Goal: Task Accomplishment & Management: Manage account settings

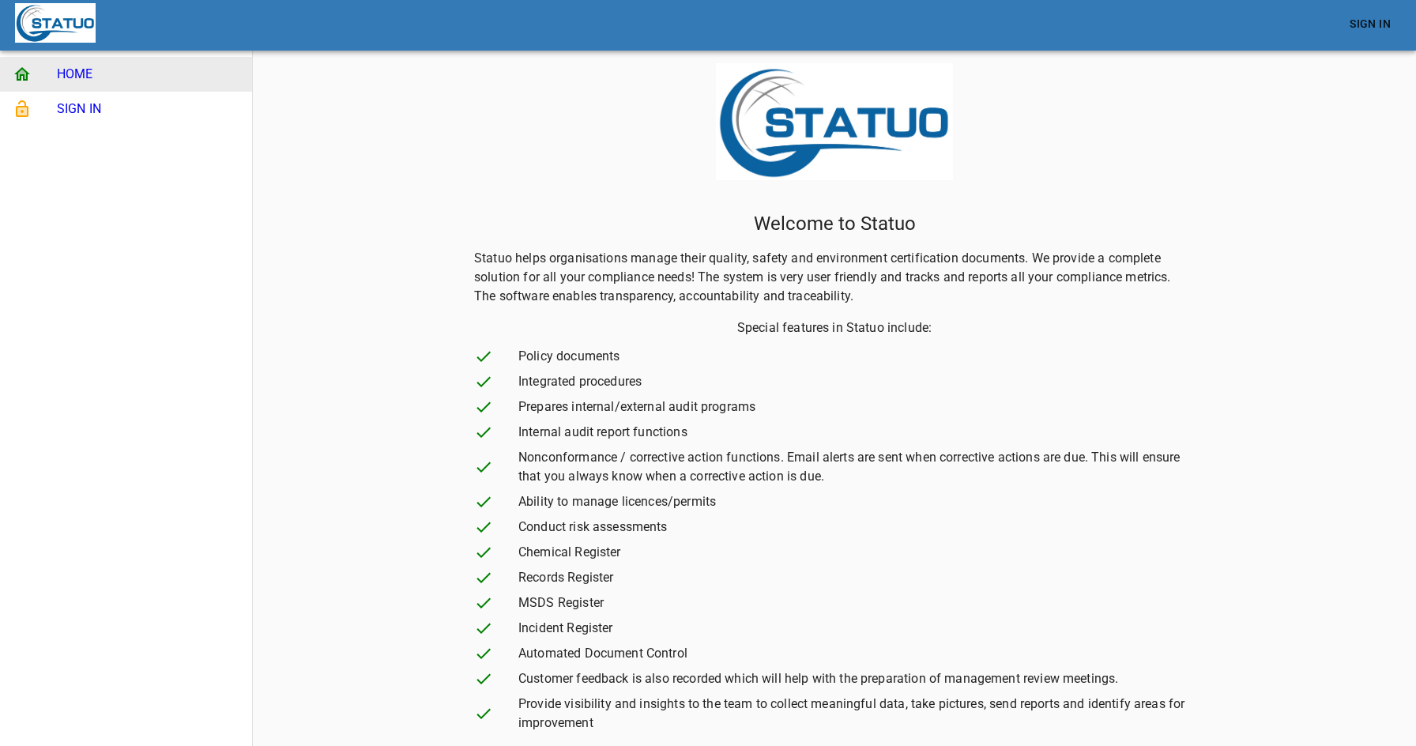
click at [106, 109] on span "SIGN IN" at bounding box center [148, 109] width 182 height 19
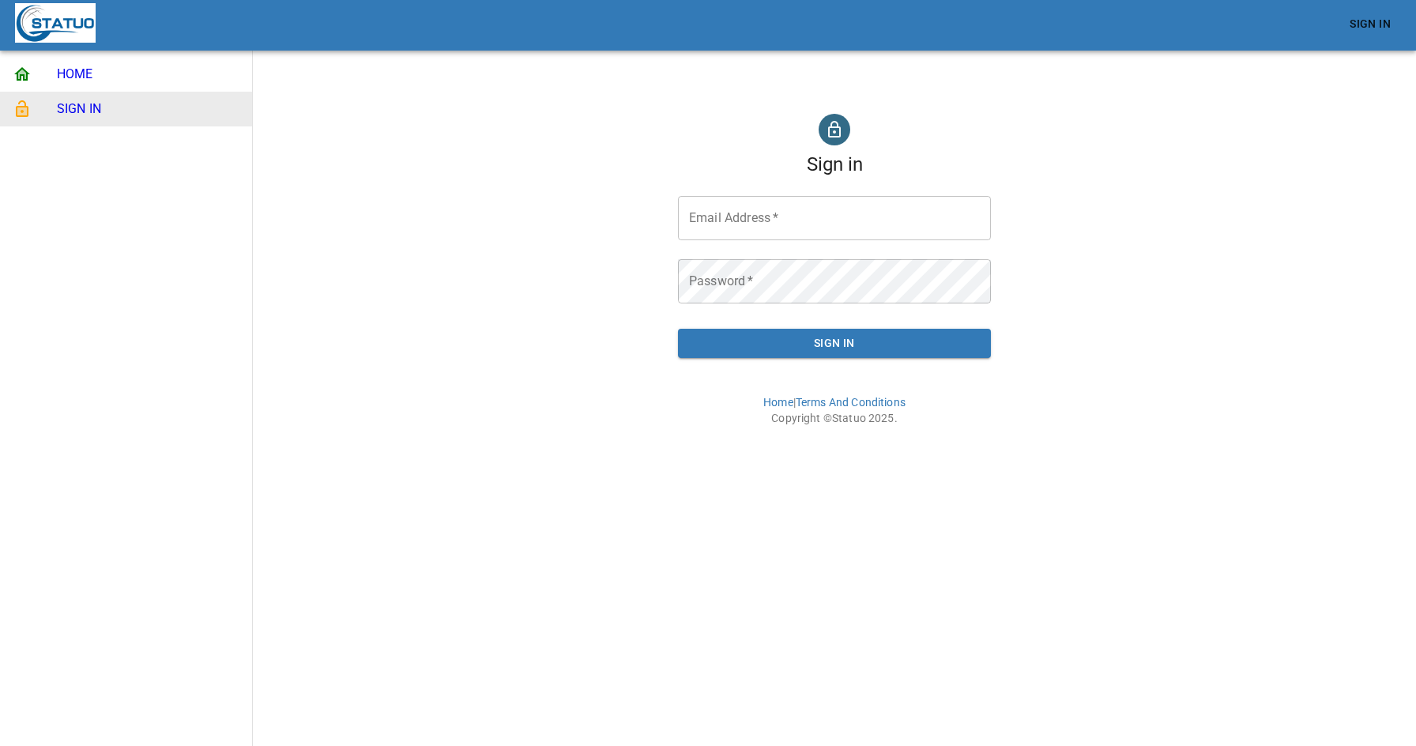
type input "[EMAIL_ADDRESS][DOMAIN_NAME]"
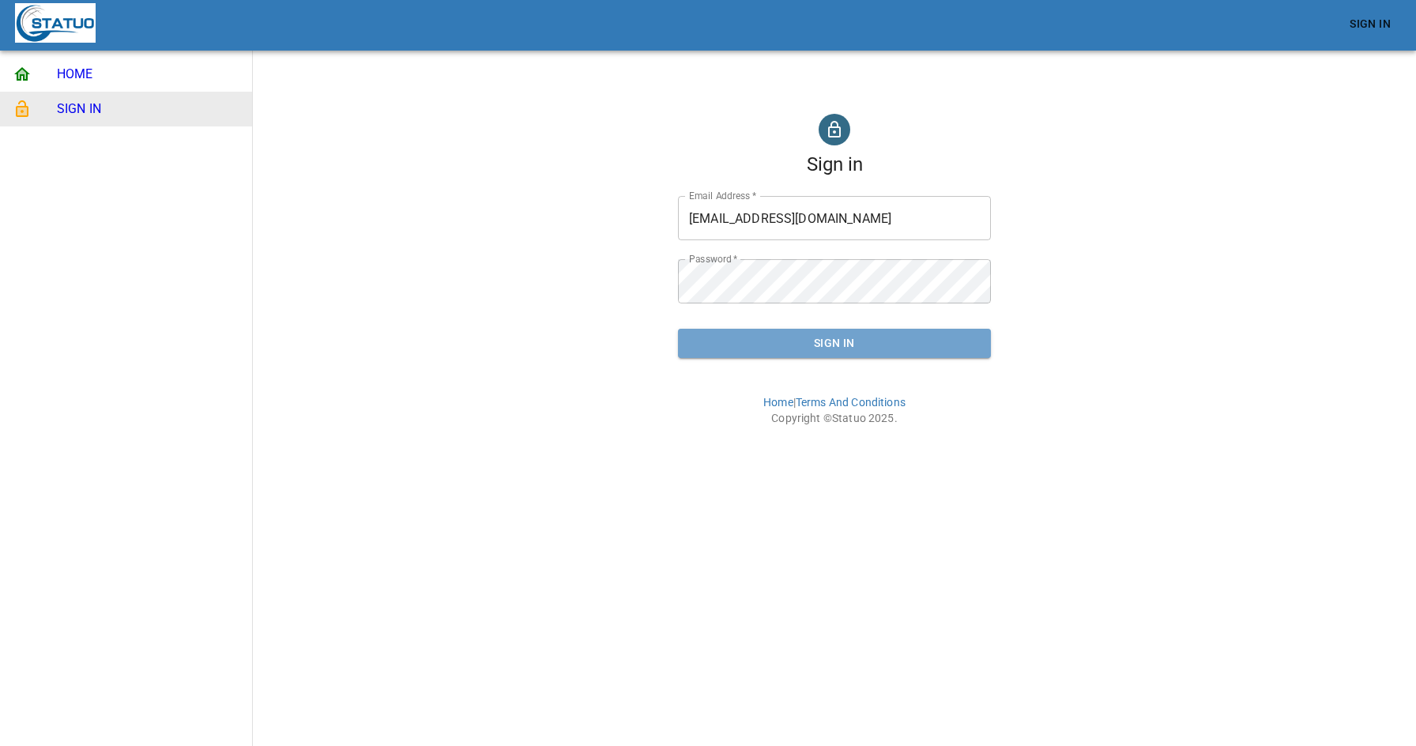
click at [919, 353] on button "Sign In" at bounding box center [834, 343] width 313 height 29
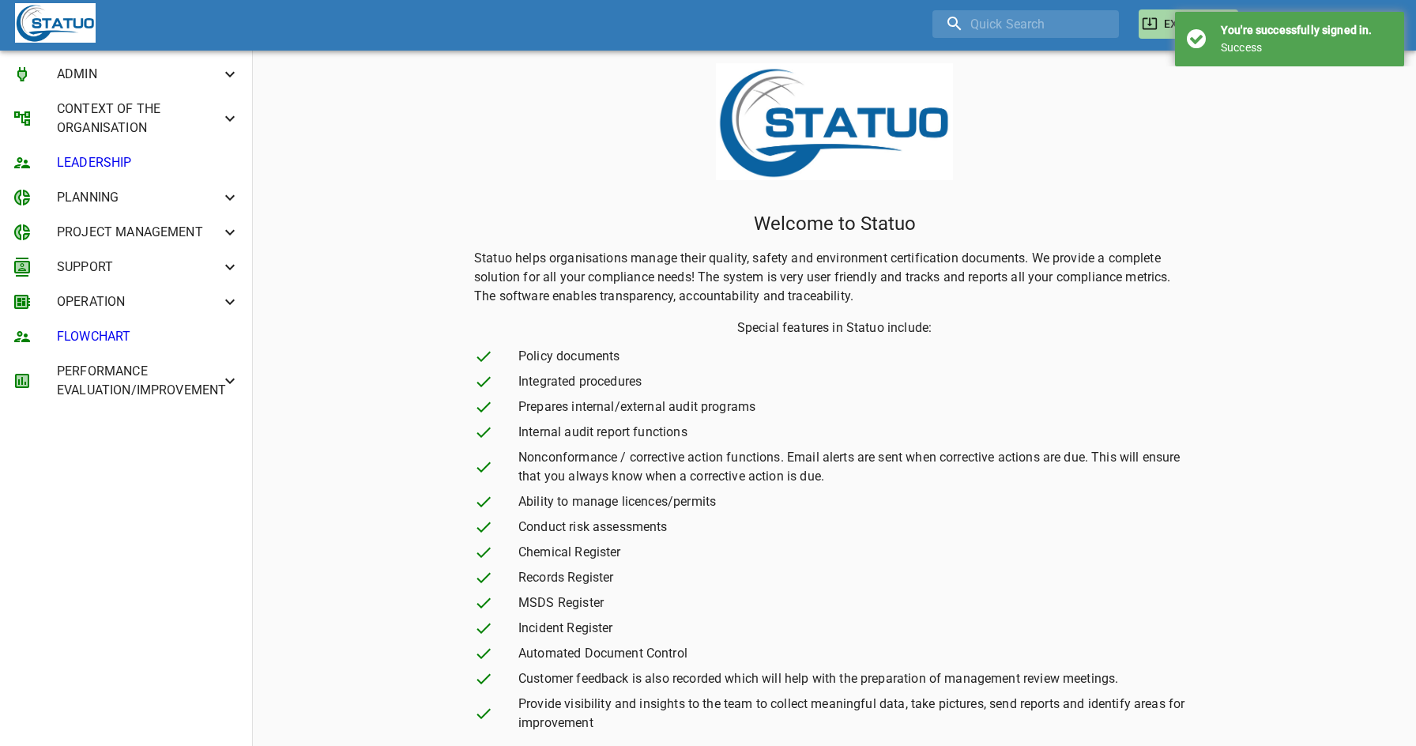
click at [1331, 21] on div "You're successfully signed in. Success" at bounding box center [1289, 39] width 229 height 55
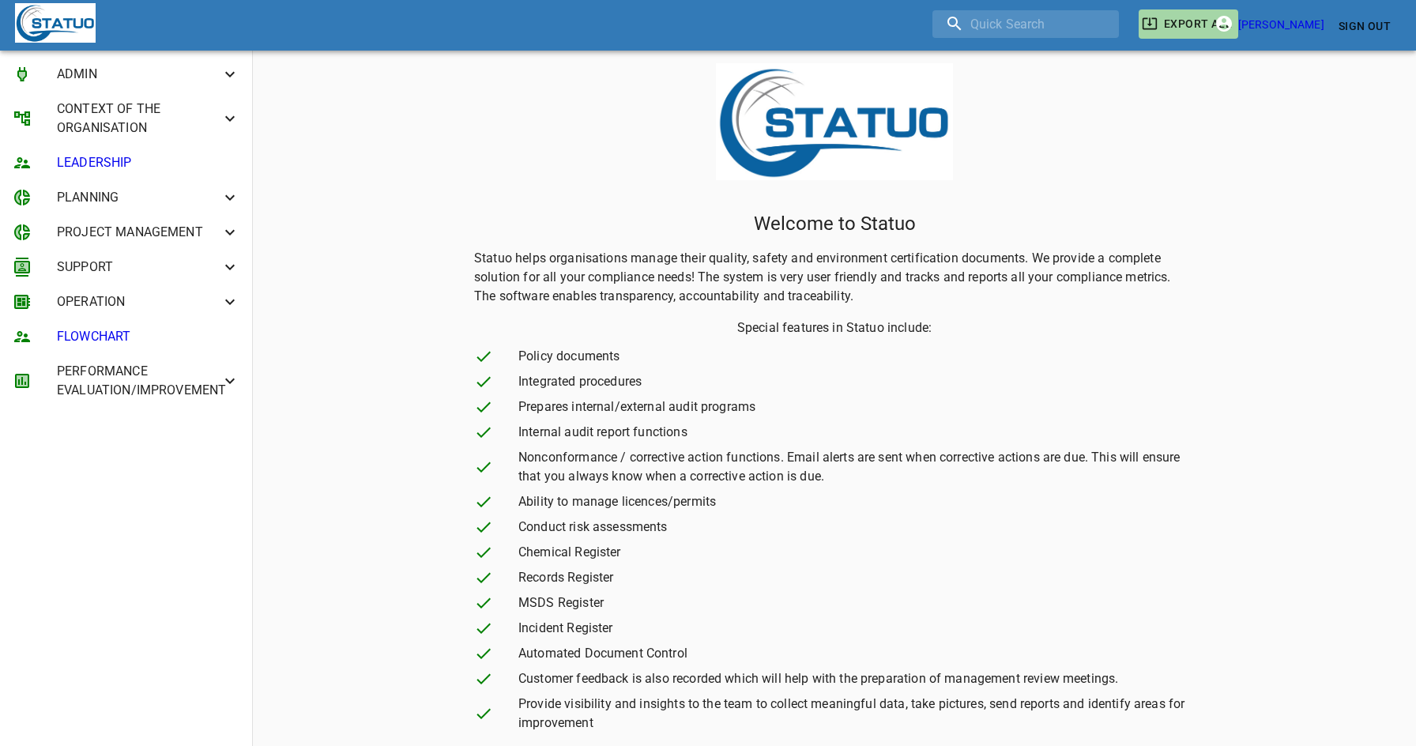
click at [1345, 24] on span "Sign Out" at bounding box center [1364, 27] width 52 height 20
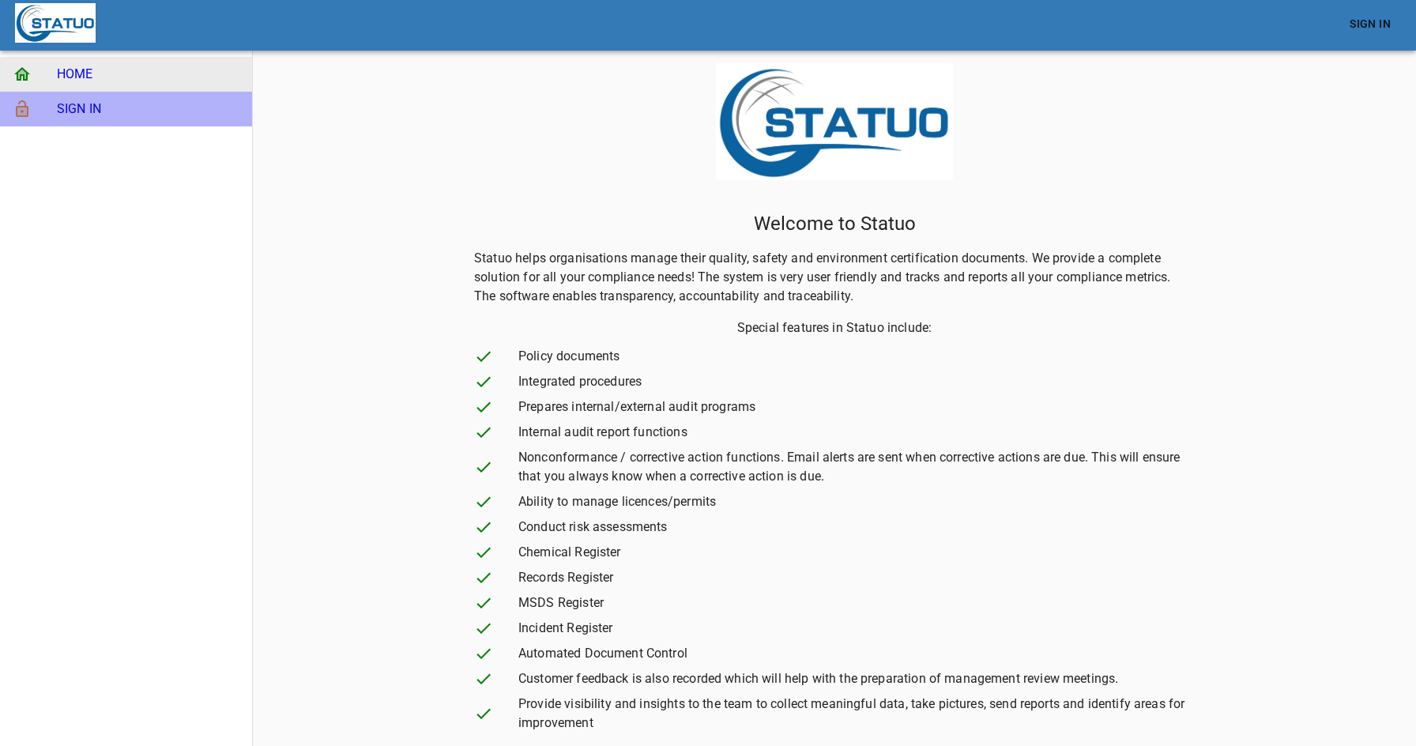
click at [93, 115] on span "SIGN IN" at bounding box center [148, 109] width 182 height 19
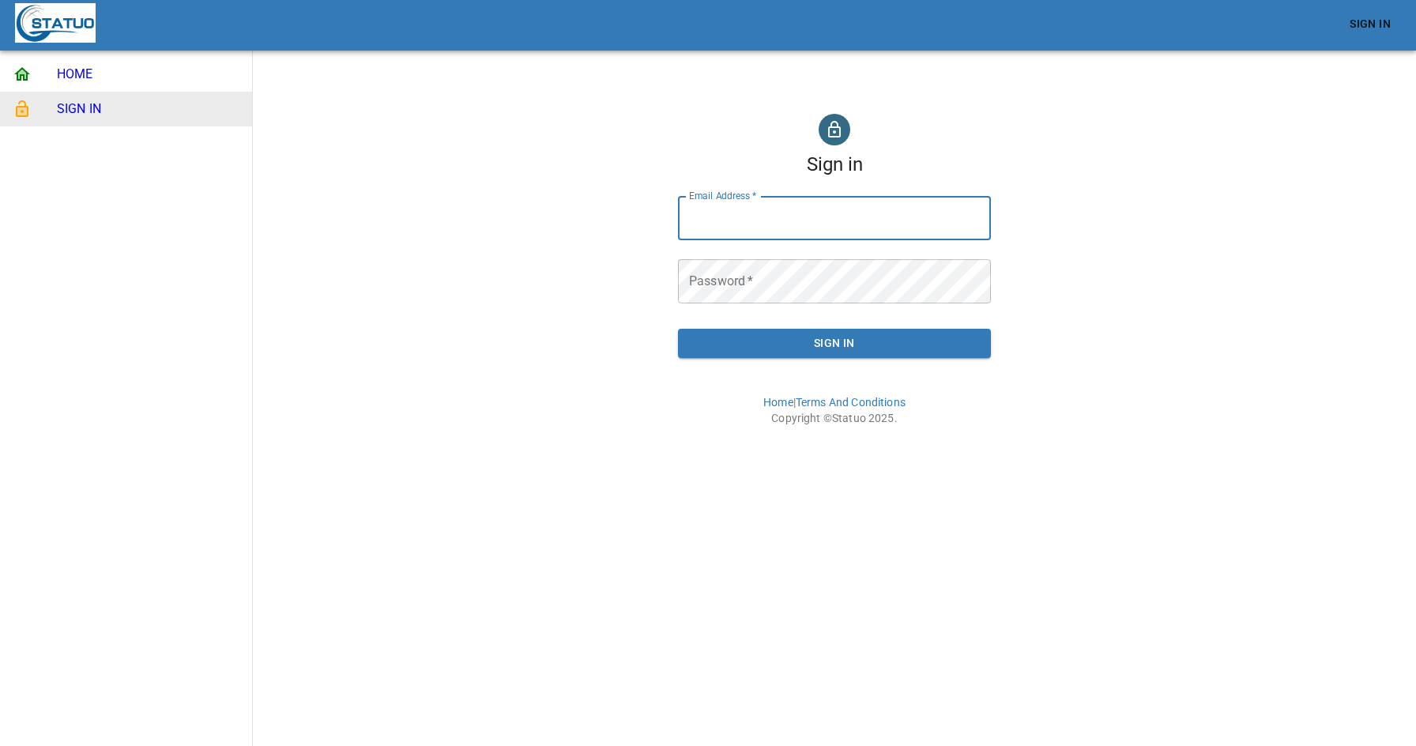
click at [793, 216] on input "Email Address   *" at bounding box center [834, 218] width 313 height 44
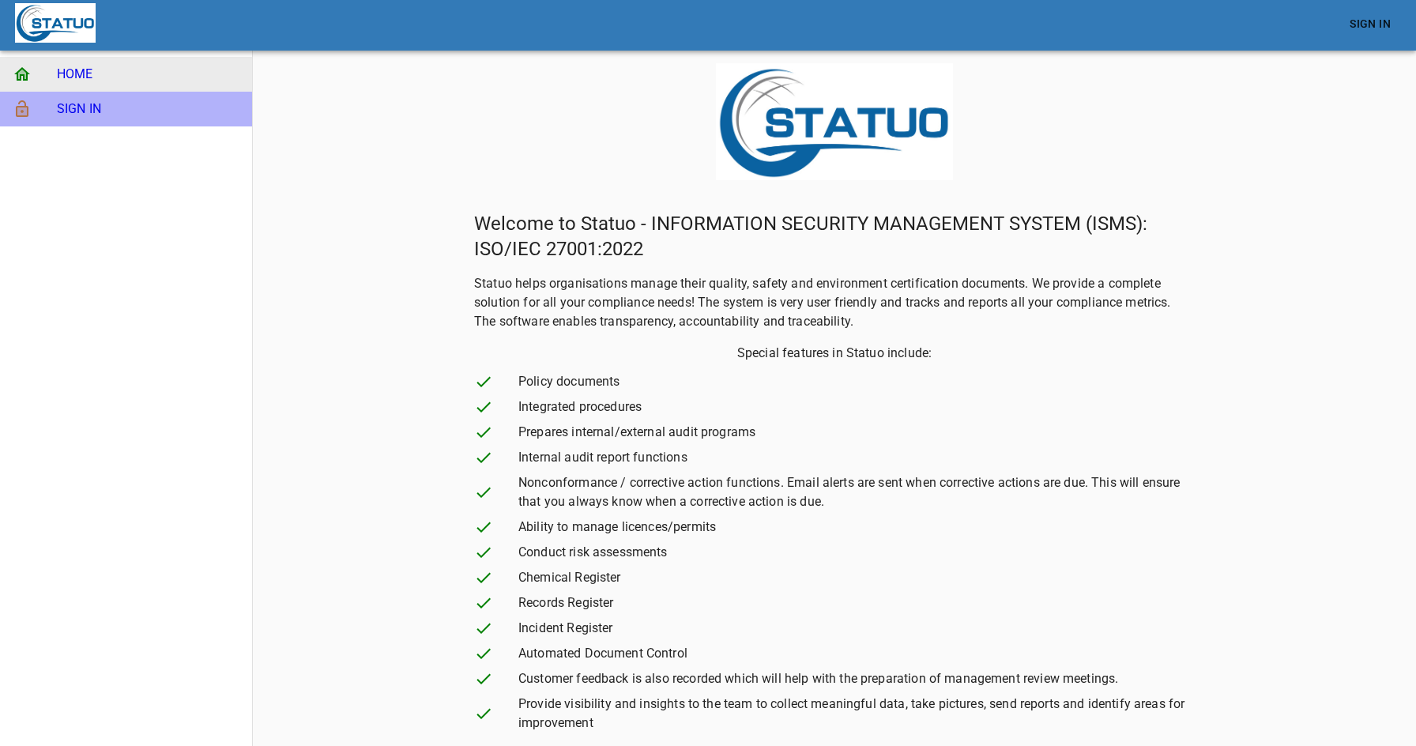
click at [122, 123] on li "SIGN IN" at bounding box center [126, 109] width 252 height 35
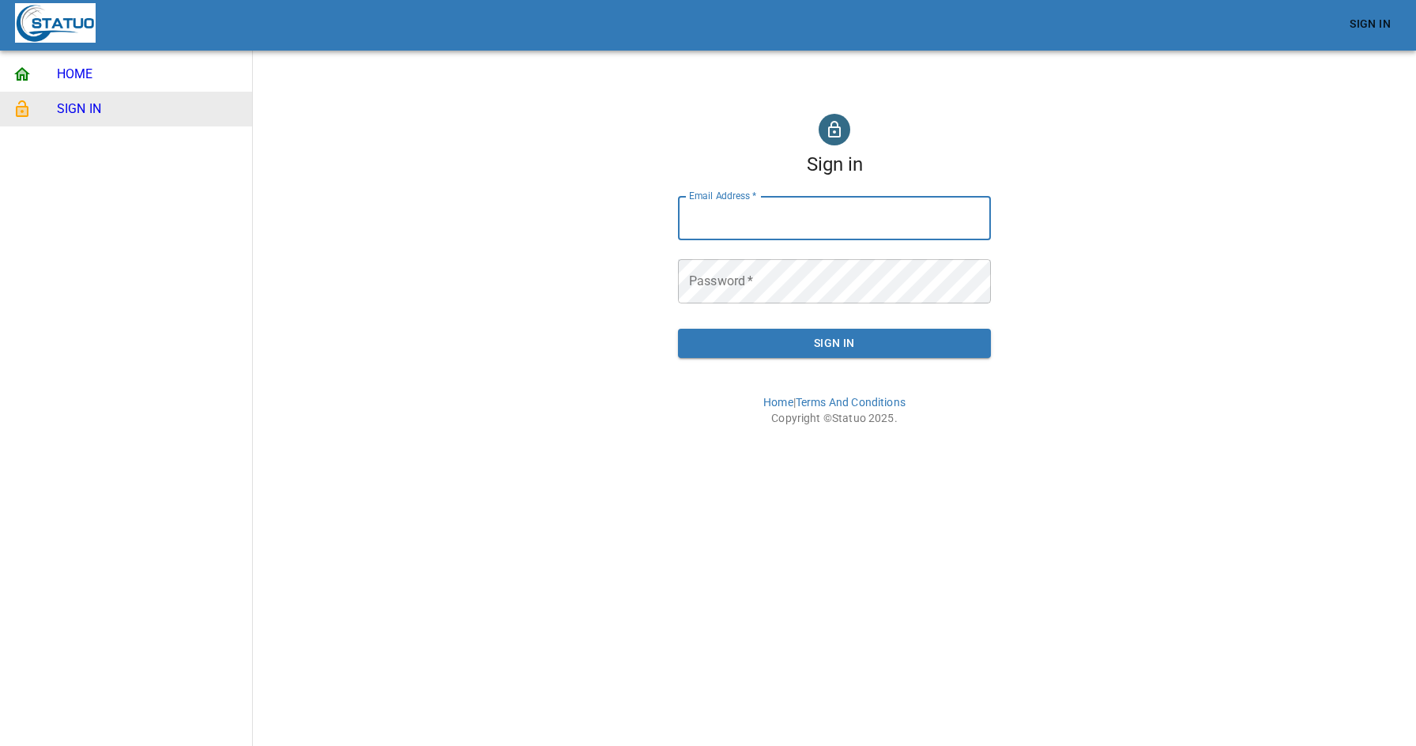
click at [746, 218] on input "Email Address   *" at bounding box center [834, 218] width 313 height 44
type input "admin@statuo.com.au"
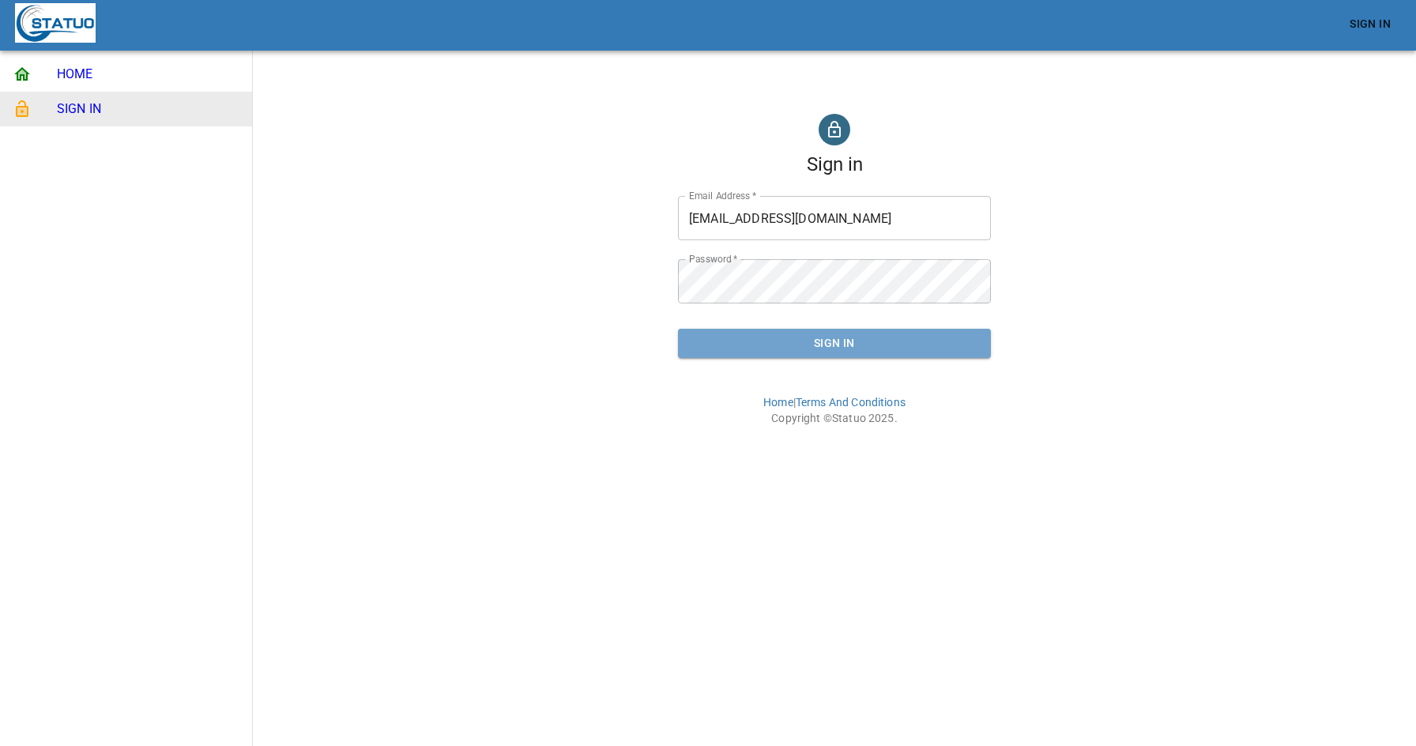
click at [815, 350] on span "Sign In" at bounding box center [834, 343] width 288 height 20
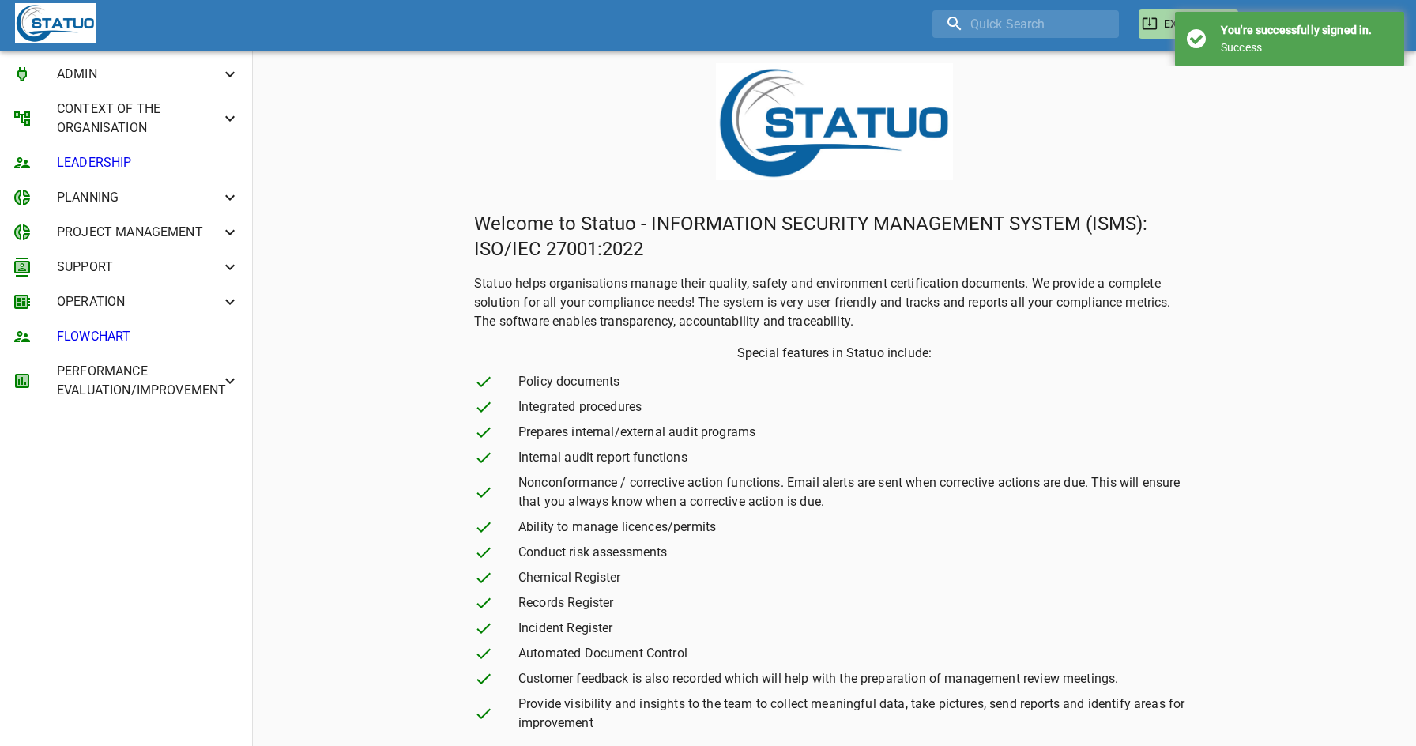
click at [1376, 28] on h4 "You're successfully signed in." at bounding box center [1305, 30] width 171 height 13
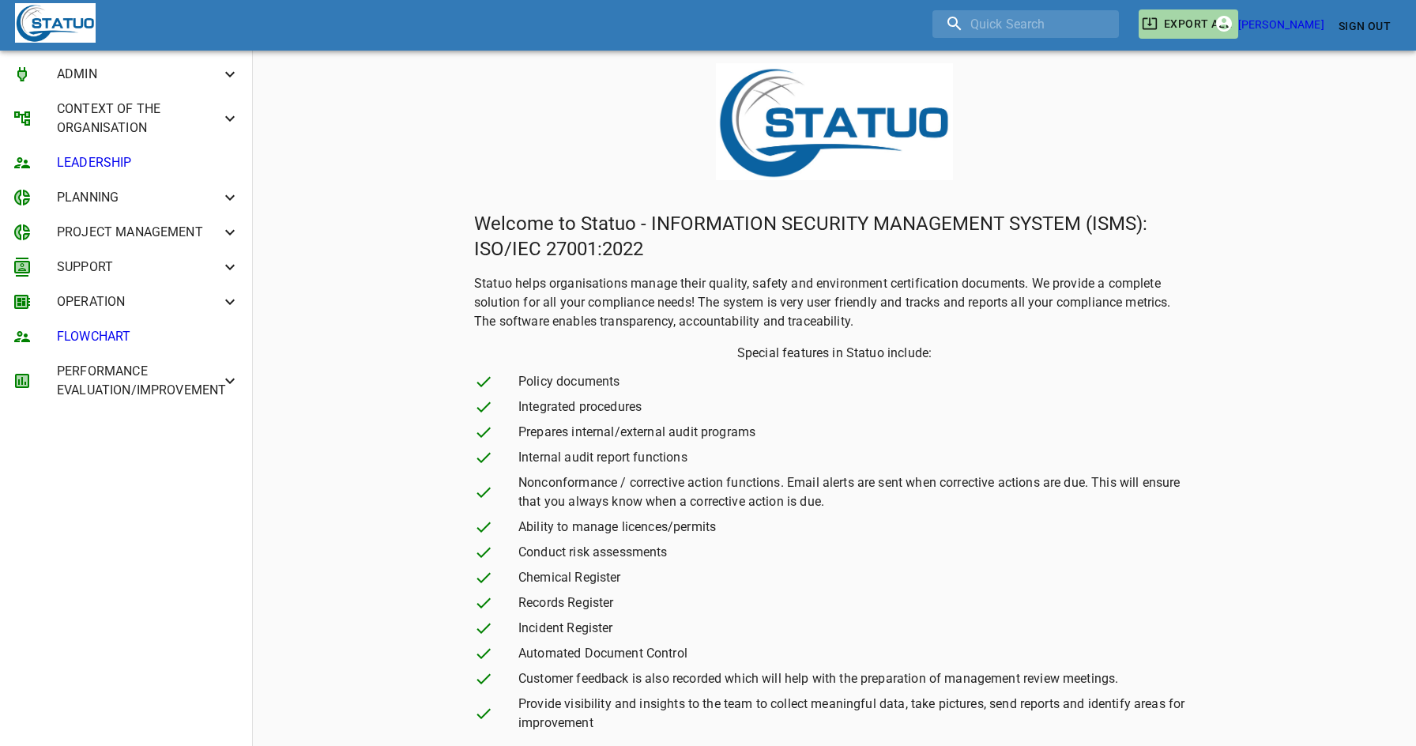
click at [1376, 28] on span "Sign Out" at bounding box center [1364, 27] width 52 height 20
